Goal: Information Seeking & Learning: Learn about a topic

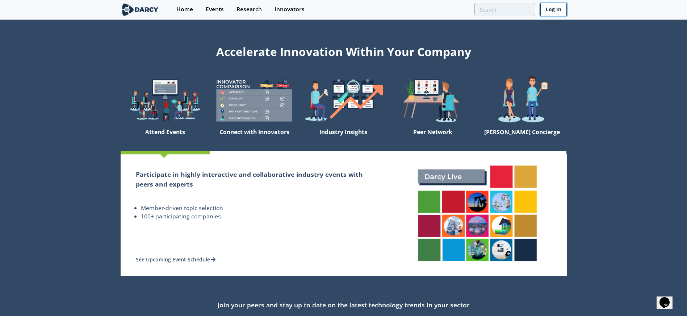
click at [547, 10] on link "Log In" at bounding box center [553, 9] width 26 height 13
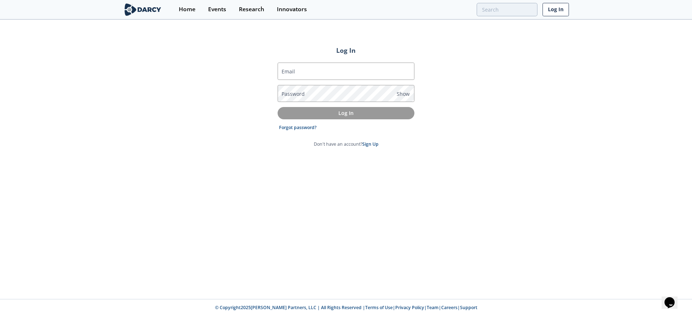
type input "[EMAIL_ADDRESS][DOMAIN_NAME]"
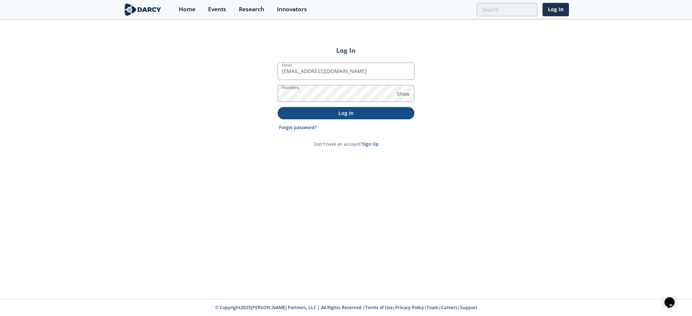
click at [349, 113] on p "Log In" at bounding box center [346, 113] width 127 height 8
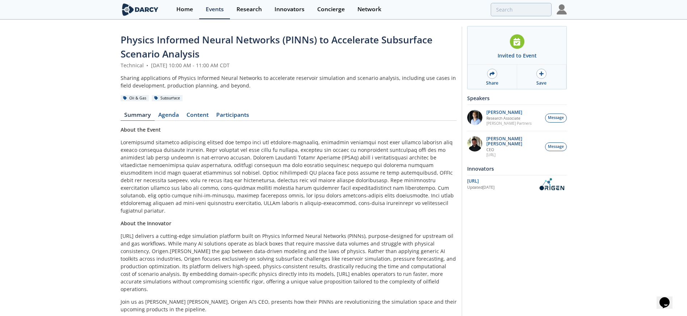
scroll to position [37, 0]
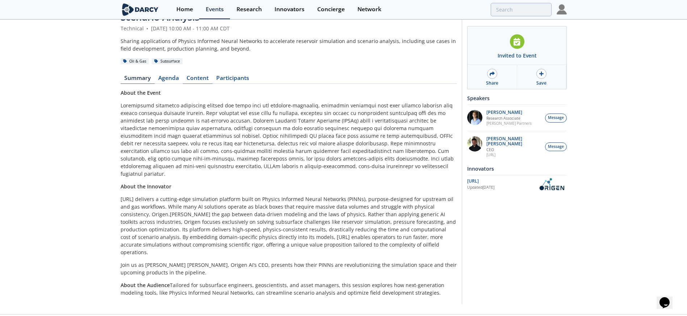
click at [197, 77] on link "Content" at bounding box center [198, 79] width 30 height 9
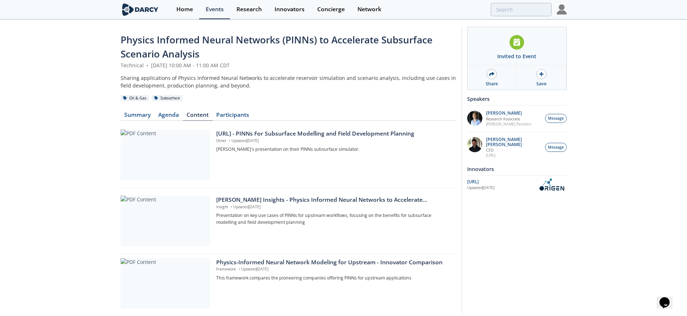
scroll to position [25, 0]
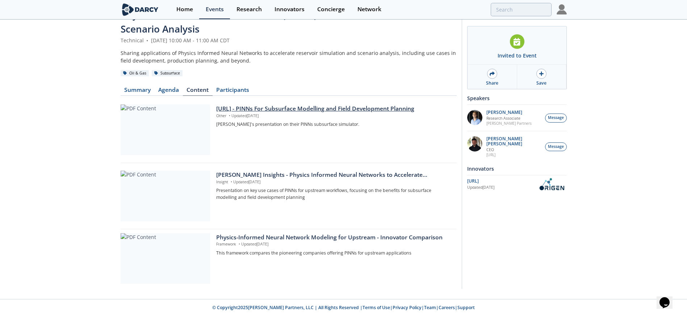
click at [319, 107] on div "[URL] - PINNs For Subsurface Modelling and Field Development Planning" at bounding box center [333, 109] width 235 height 9
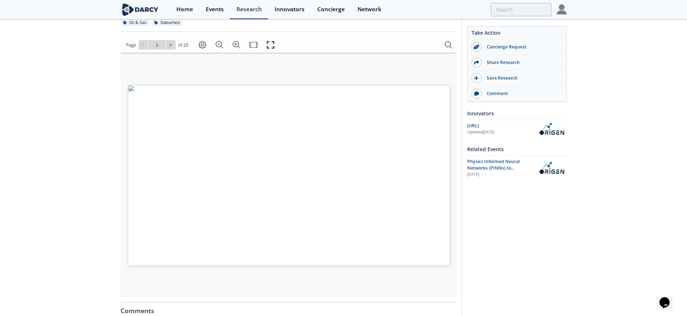
scroll to position [112, 0]
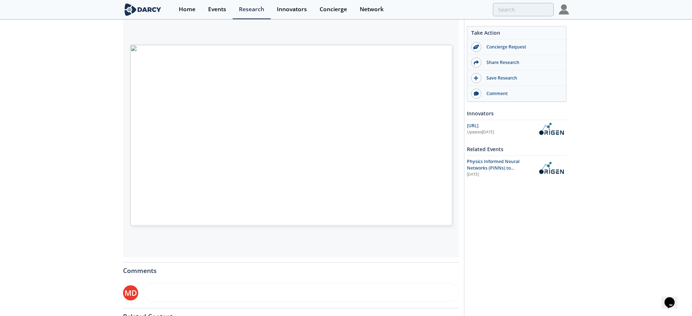
type input "2"
type input "3"
type input "4"
type input "5"
type input "6"
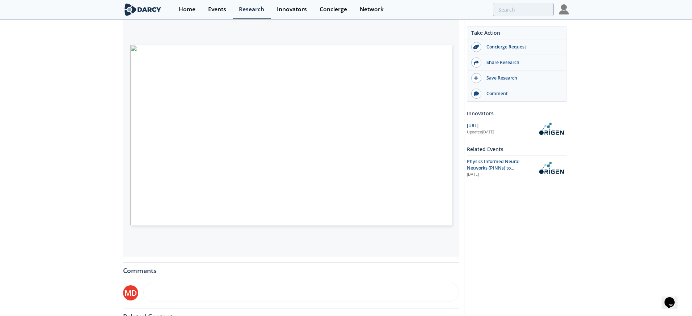
type input "7"
type input "8"
type input "9"
type input "10"
type input "11"
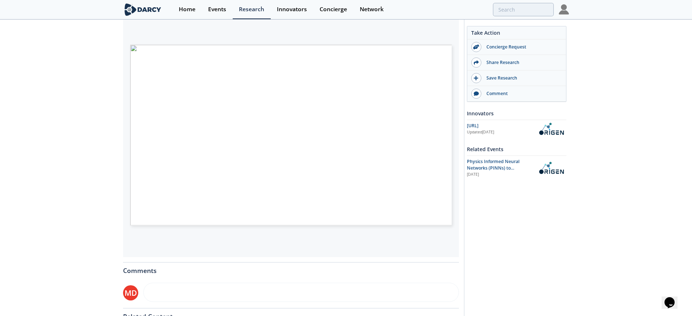
type input "12"
type input "13"
type input "14"
type input "15"
type input "20"
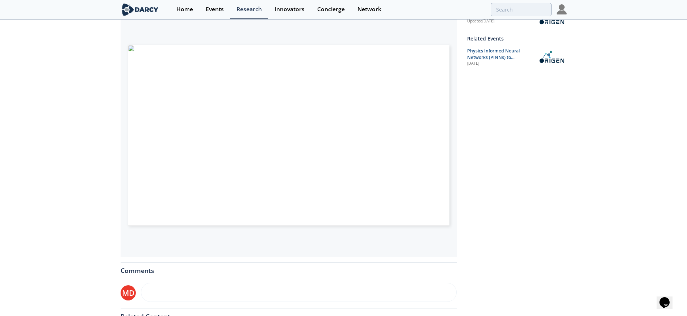
scroll to position [0, 0]
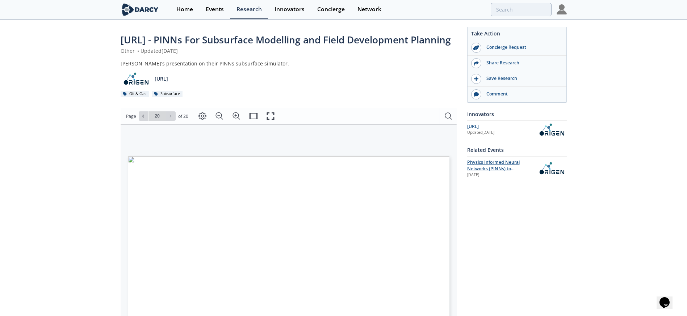
click at [483, 164] on span "Physics Informed Neural Networks (PINNs) to Accelerate Subsurface Scenario Anal…" at bounding box center [493, 172] width 53 height 26
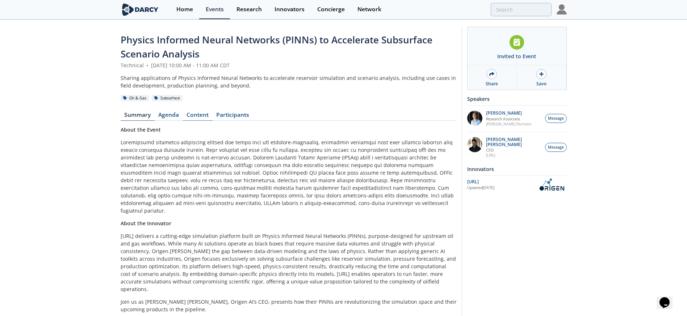
click at [201, 113] on link "Content" at bounding box center [198, 116] width 30 height 9
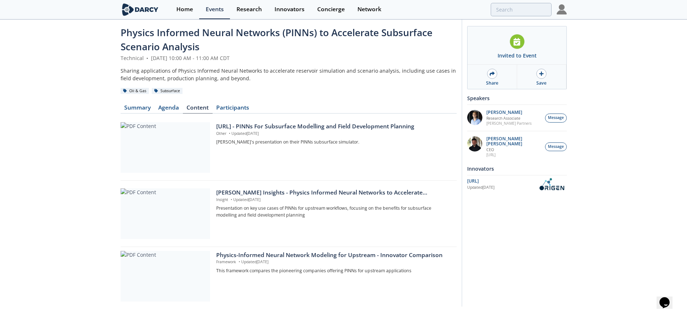
scroll to position [25, 0]
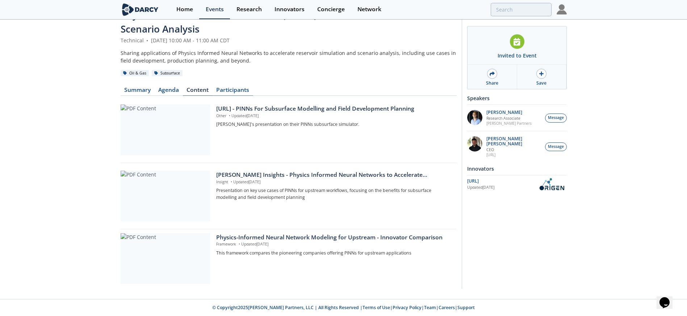
click at [239, 87] on link "Participants" at bounding box center [233, 91] width 41 height 9
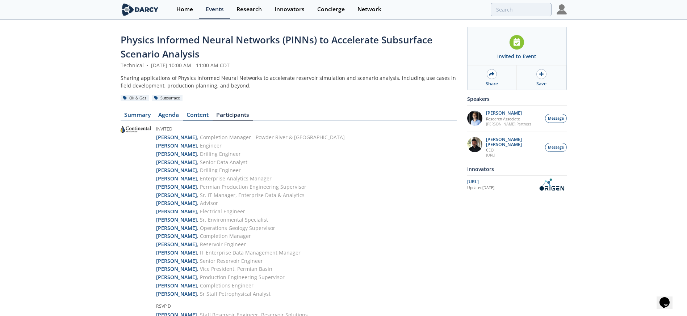
click at [206, 118] on link "Content" at bounding box center [198, 116] width 30 height 9
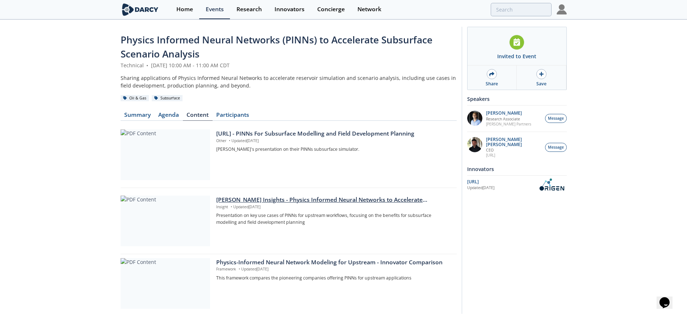
click at [240, 200] on div "[PERSON_NAME] Insights - Physics Informed Neural Networks to Accelerate Subsurf…" at bounding box center [333, 200] width 235 height 9
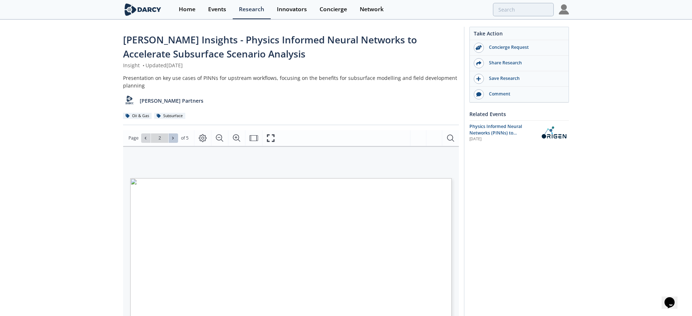
click at [169, 136] on button at bounding box center [173, 138] width 9 height 9
click at [169, 137] on button at bounding box center [173, 138] width 9 height 9
type input "4"
